Goal: Information Seeking & Learning: Learn about a topic

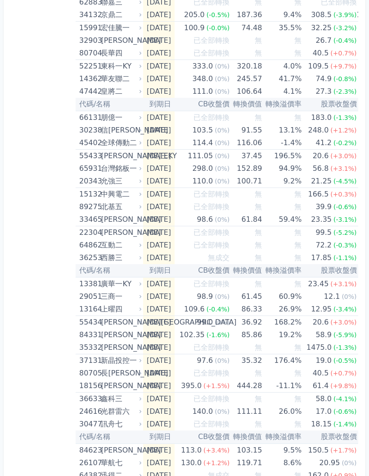
scroll to position [673, 0]
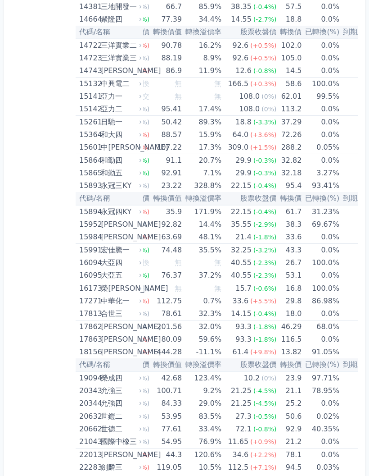
scroll to position [0, 47]
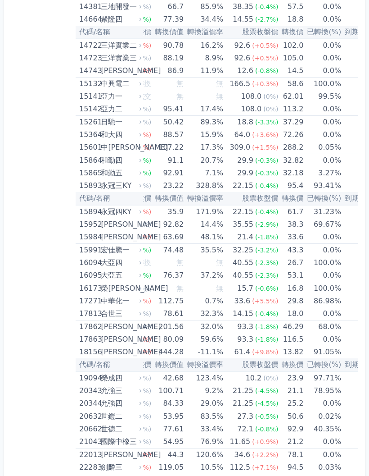
click at [351, 352] on td "[DATE]" at bounding box center [372, 352] width 60 height 13
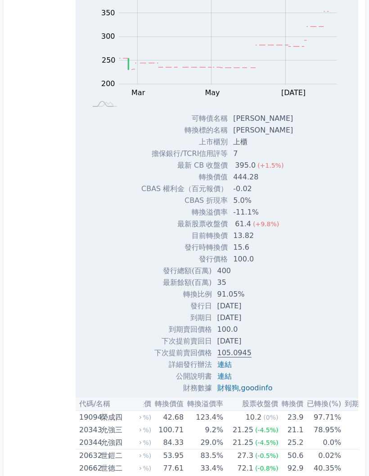
scroll to position [599, 0]
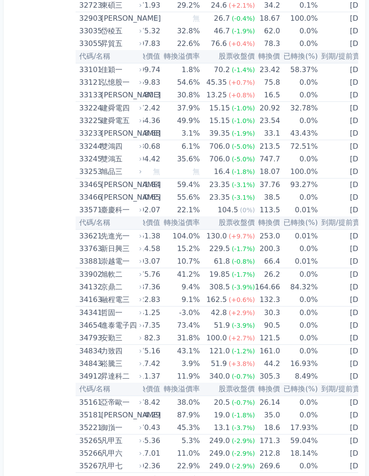
scroll to position [0, 70]
click at [353, 136] on td "[DATE]" at bounding box center [349, 133] width 60 height 13
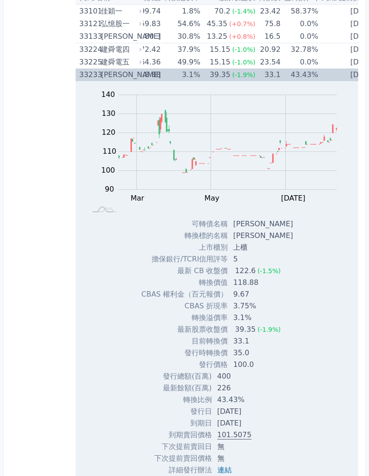
scroll to position [1725, 0]
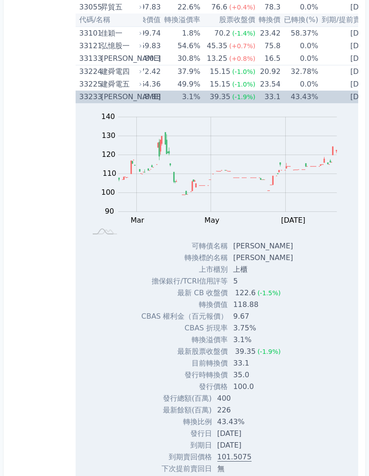
click at [347, 98] on td "[DATE]" at bounding box center [349, 97] width 60 height 13
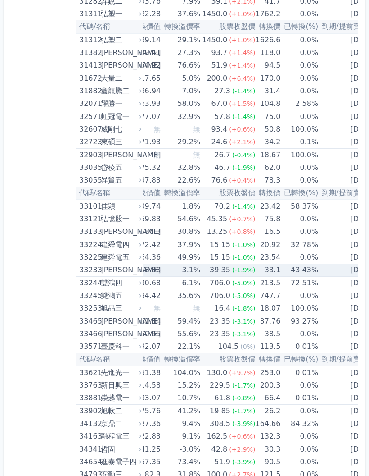
scroll to position [1550, 0]
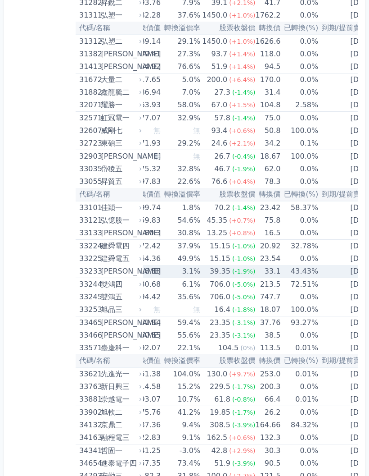
click at [342, 180] on td "[DATE]" at bounding box center [349, 181] width 60 height 13
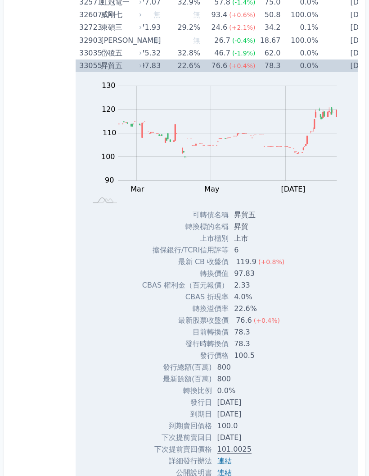
scroll to position [1666, 0]
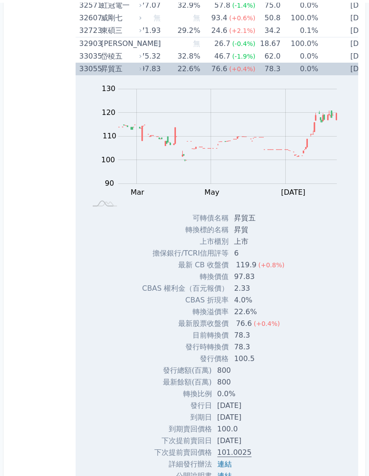
click at [339, 67] on td "[DATE]" at bounding box center [349, 66] width 60 height 13
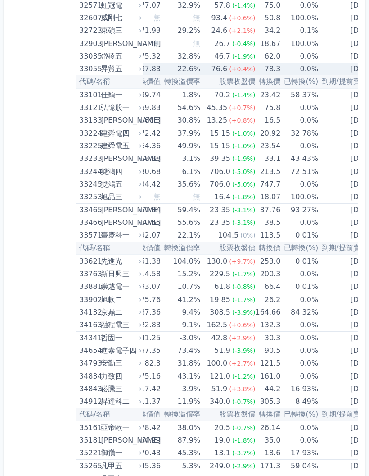
click at [349, 68] on td "[DATE]" at bounding box center [349, 69] width 60 height 13
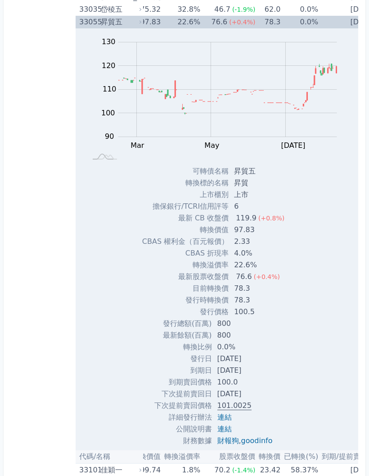
scroll to position [1711, 0]
click at [348, 23] on td "[DATE]" at bounding box center [349, 21] width 60 height 13
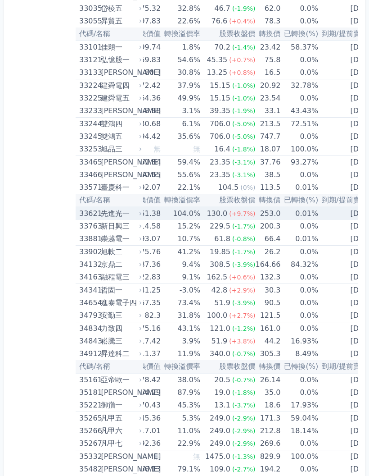
click at [115, 215] on div "先進光一" at bounding box center [120, 213] width 39 height 13
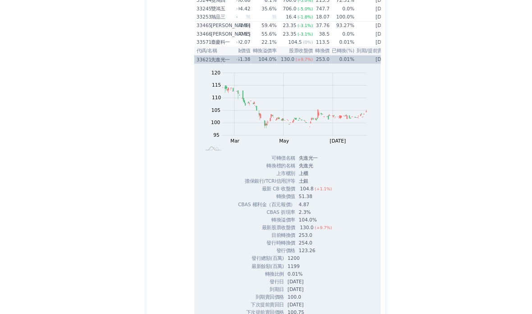
scroll to position [1831, 0]
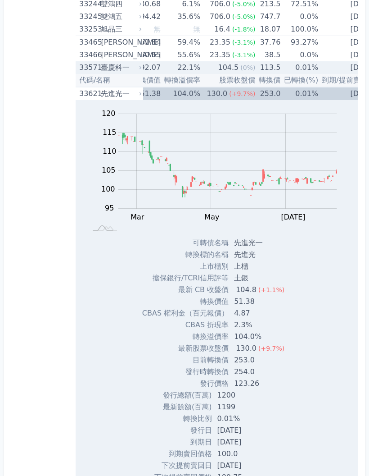
click at [346, 70] on td "[DATE]" at bounding box center [349, 67] width 60 height 13
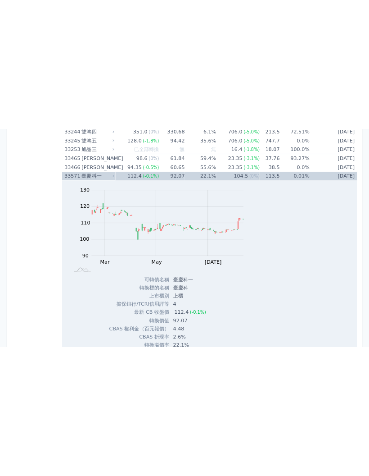
scroll to position [0, 0]
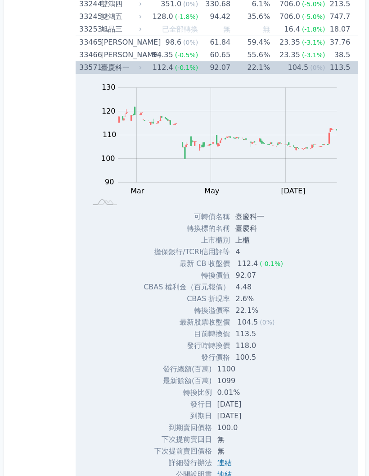
click at [351, 67] on td "0.01%" at bounding box center [370, 67] width 38 height 13
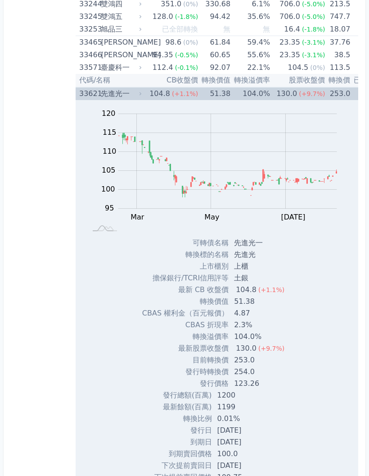
click at [351, 88] on td "0.01%" at bounding box center [370, 93] width 38 height 13
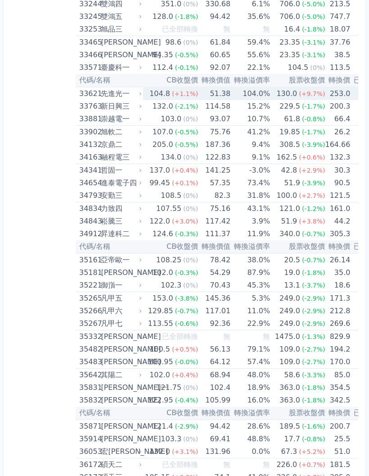
click at [333, 92] on td "253.0" at bounding box center [337, 93] width 25 height 13
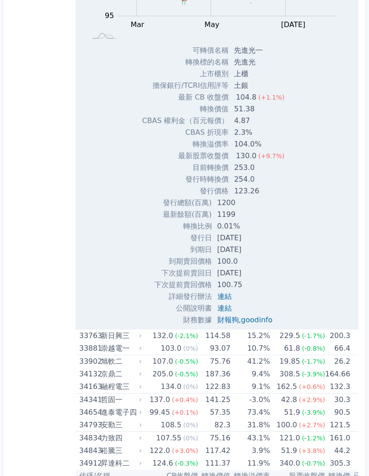
scroll to position [2023, 0]
